Goal: Find specific page/section: Find specific page/section

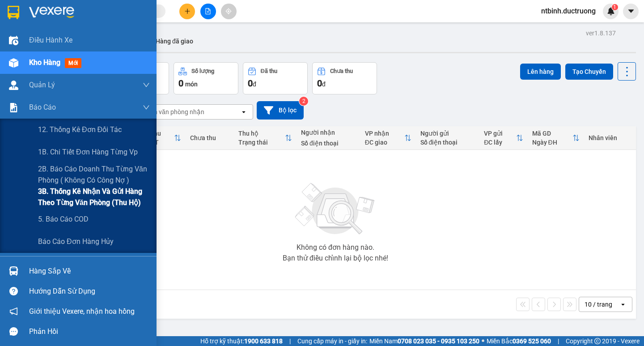
click at [78, 193] on span "3B. Thống kê nhận và gửi hàng theo từng văn phòng (thu hộ)" at bounding box center [94, 197] width 112 height 22
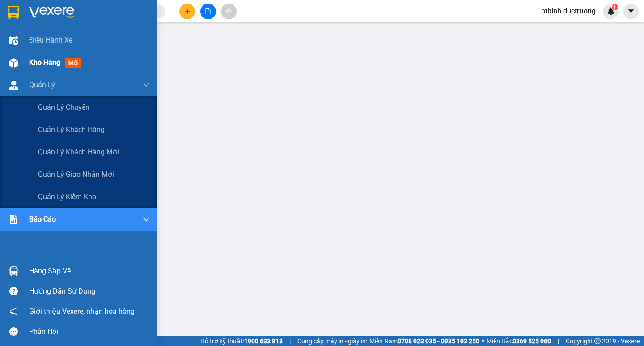
click at [46, 68] on div "Kho hàng mới" at bounding box center [89, 62] width 121 height 22
